Goal: Task Accomplishment & Management: Complete application form

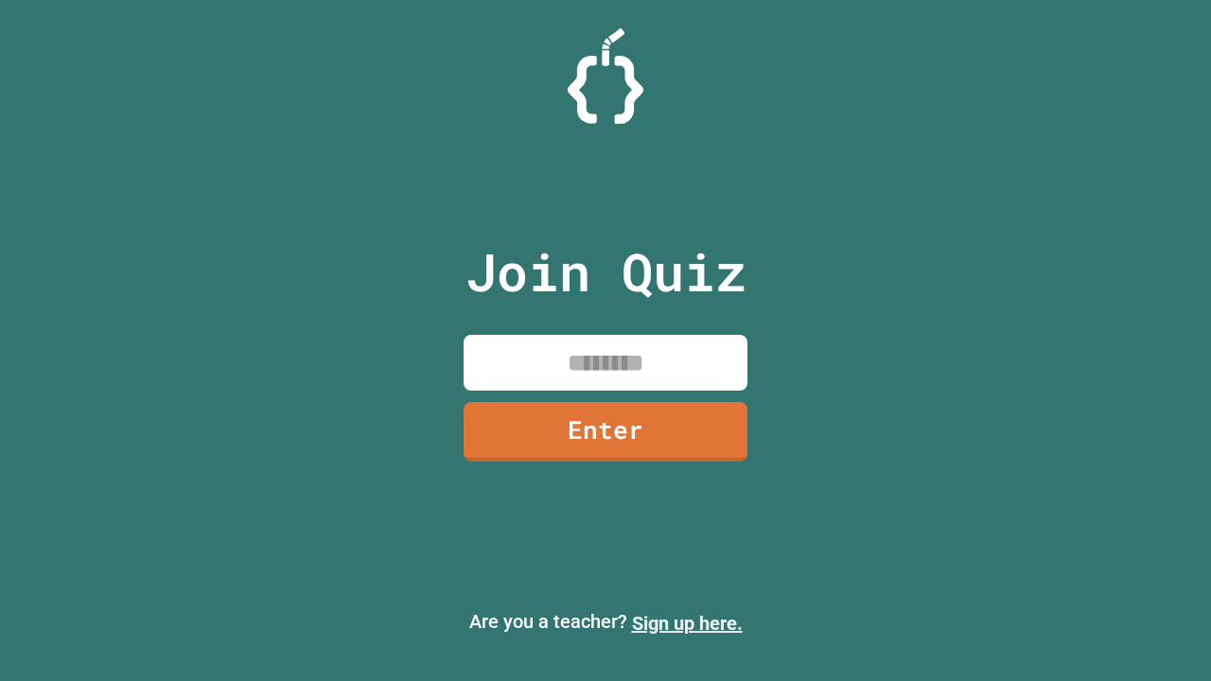
click at [687, 624] on link "Sign up here." at bounding box center [687, 623] width 111 height 23
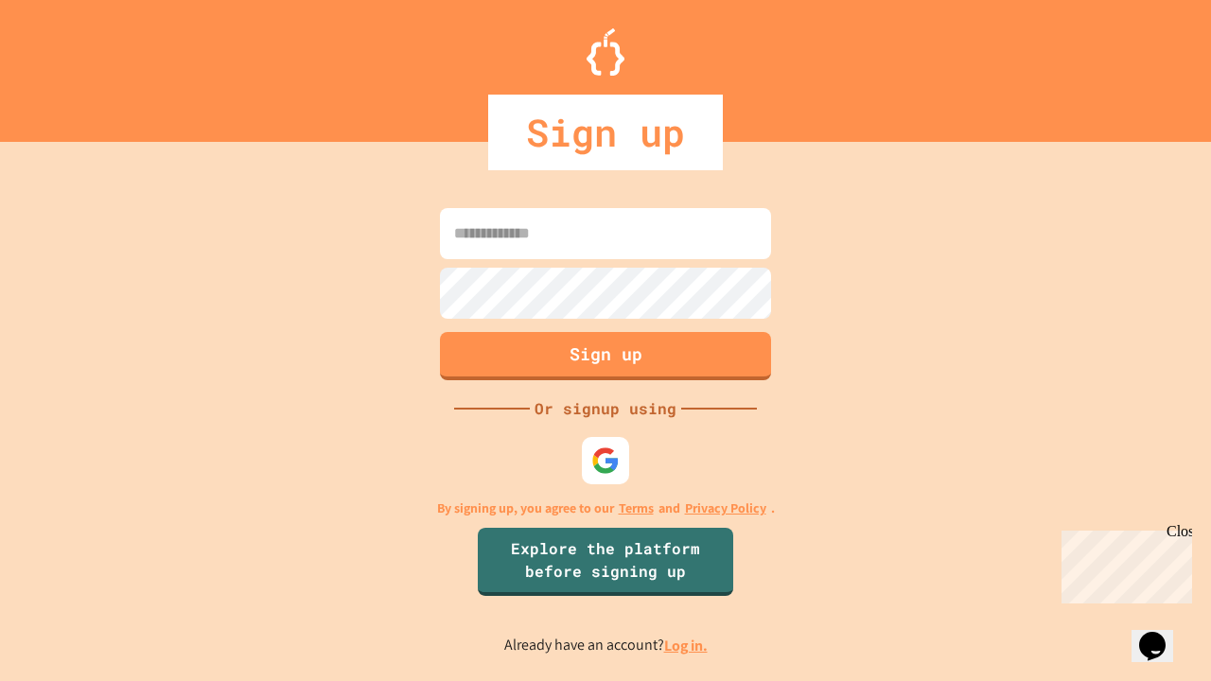
click at [687, 645] on link "Log in." at bounding box center [686, 646] width 44 height 20
